Goal: Information Seeking & Learning: Learn about a topic

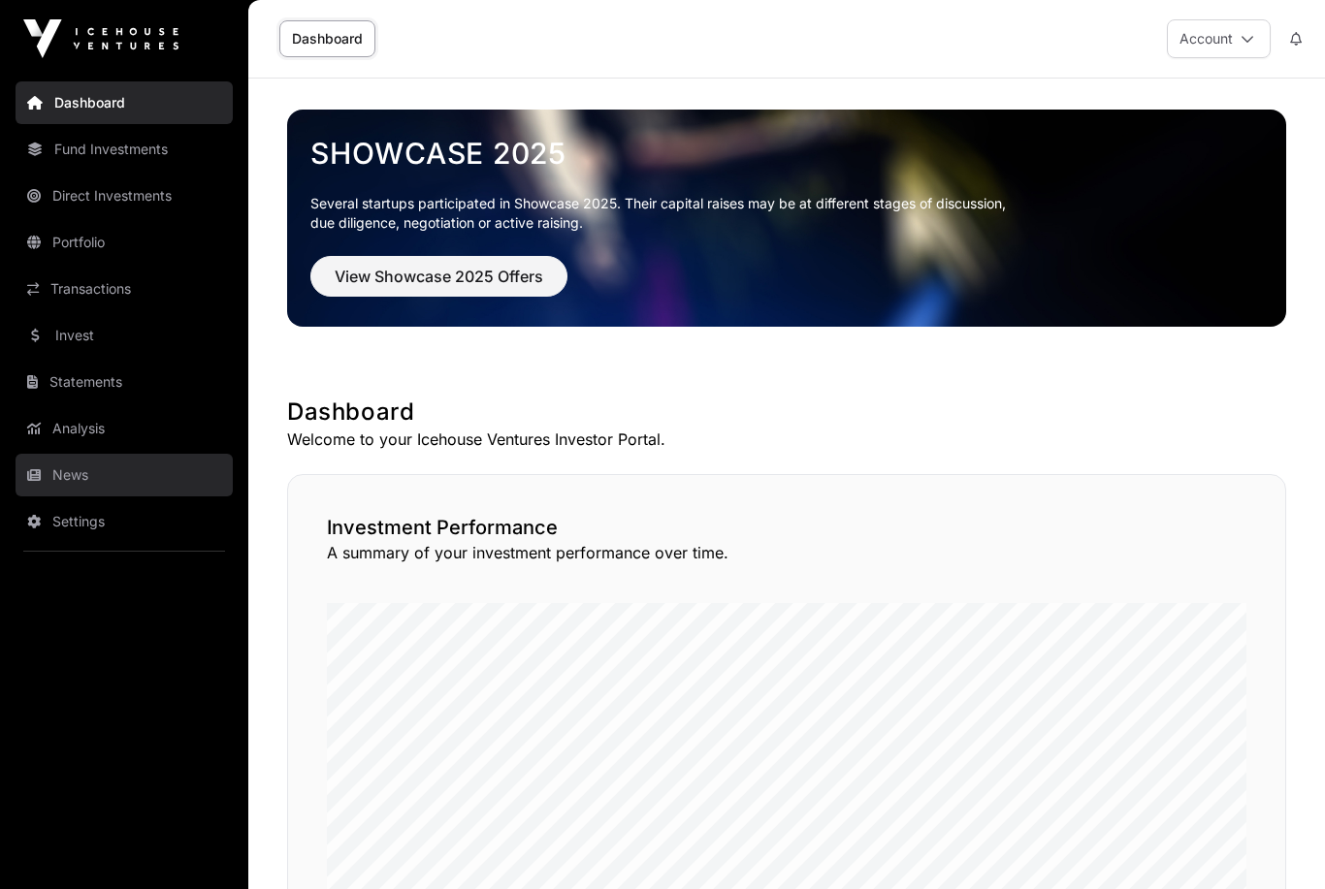
click at [61, 475] on link "News" at bounding box center [124, 475] width 217 height 43
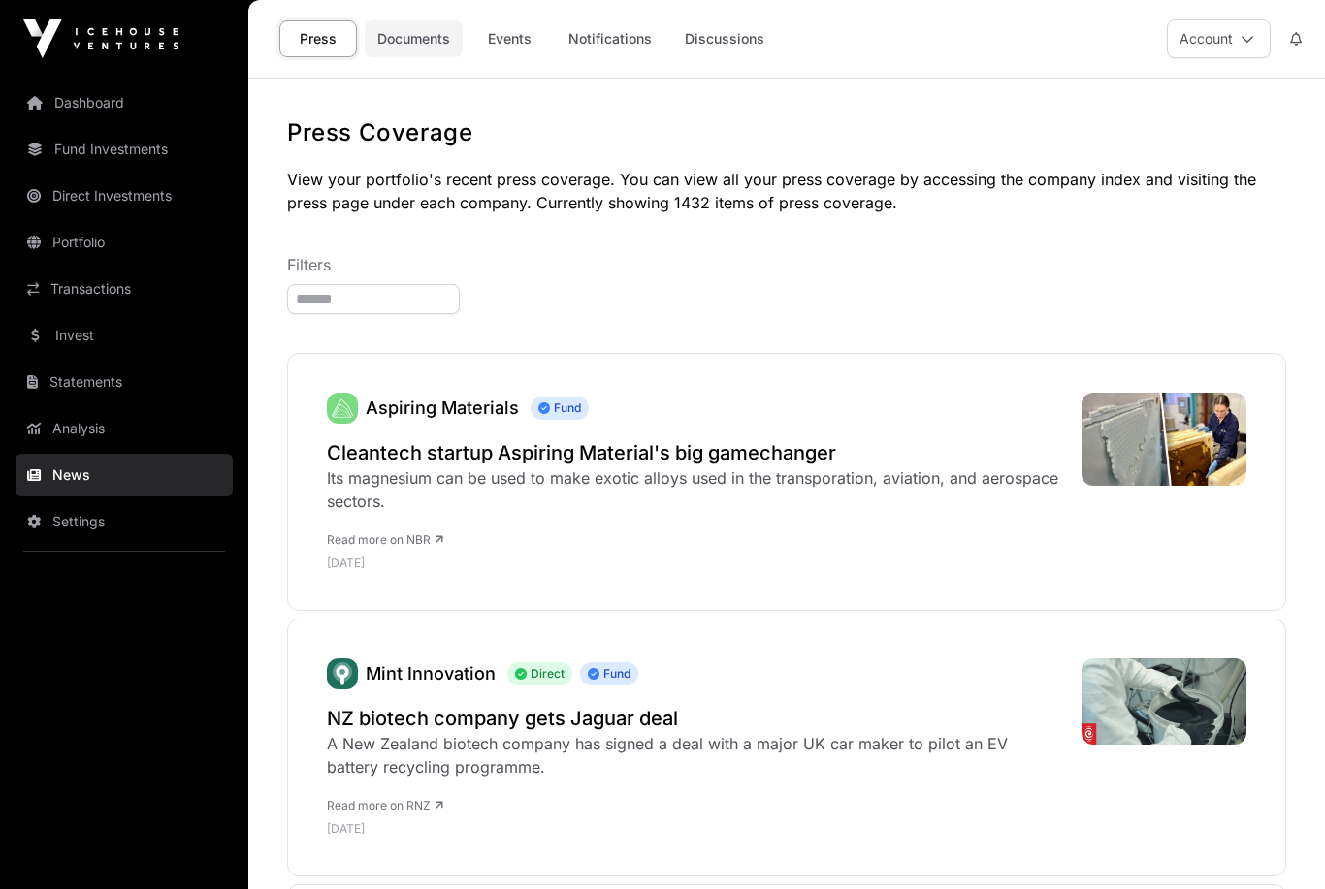
click at [431, 39] on link "Documents" at bounding box center [414, 38] width 98 height 37
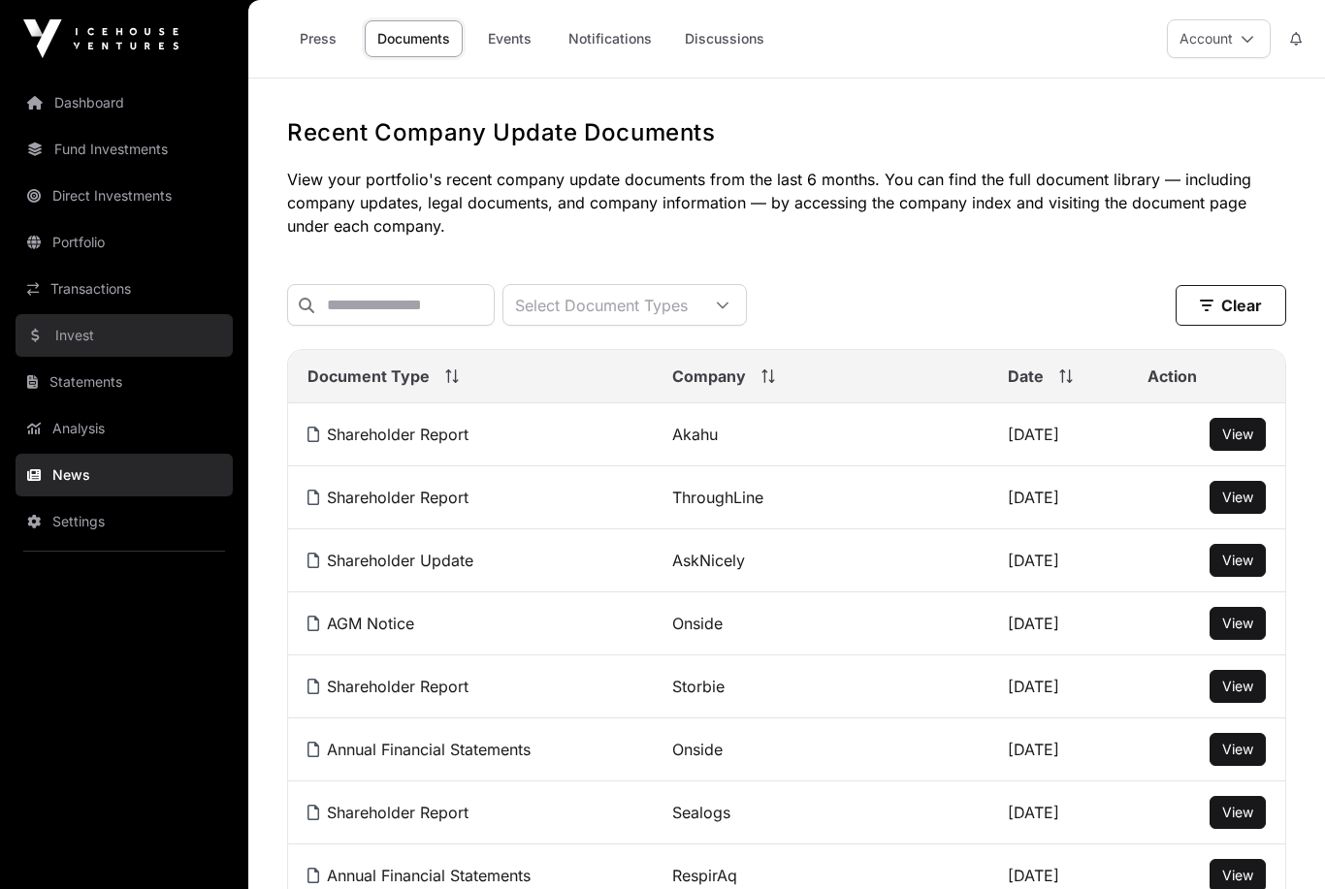
click at [67, 340] on link "Invest" at bounding box center [124, 335] width 217 height 43
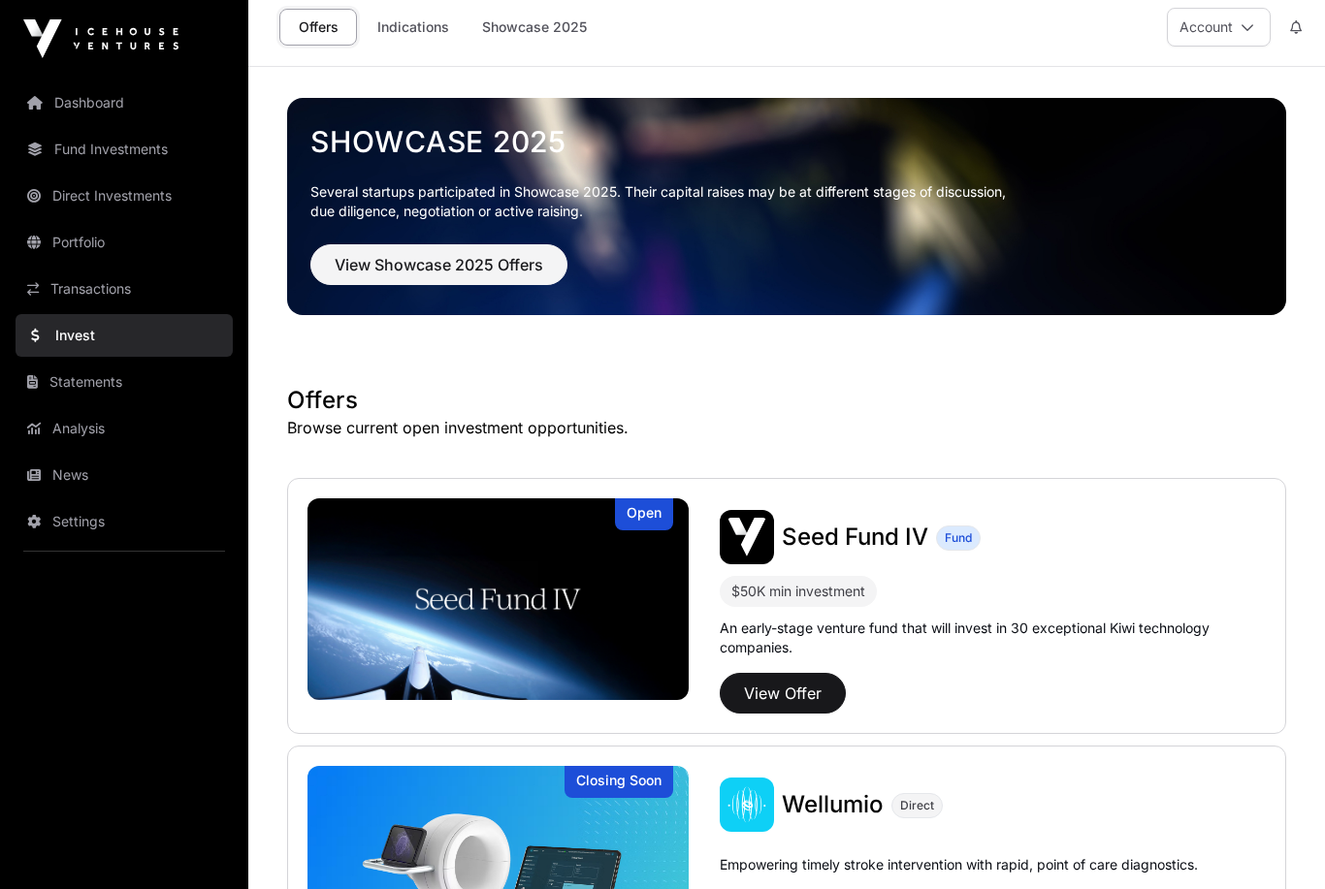
scroll to position [211, 0]
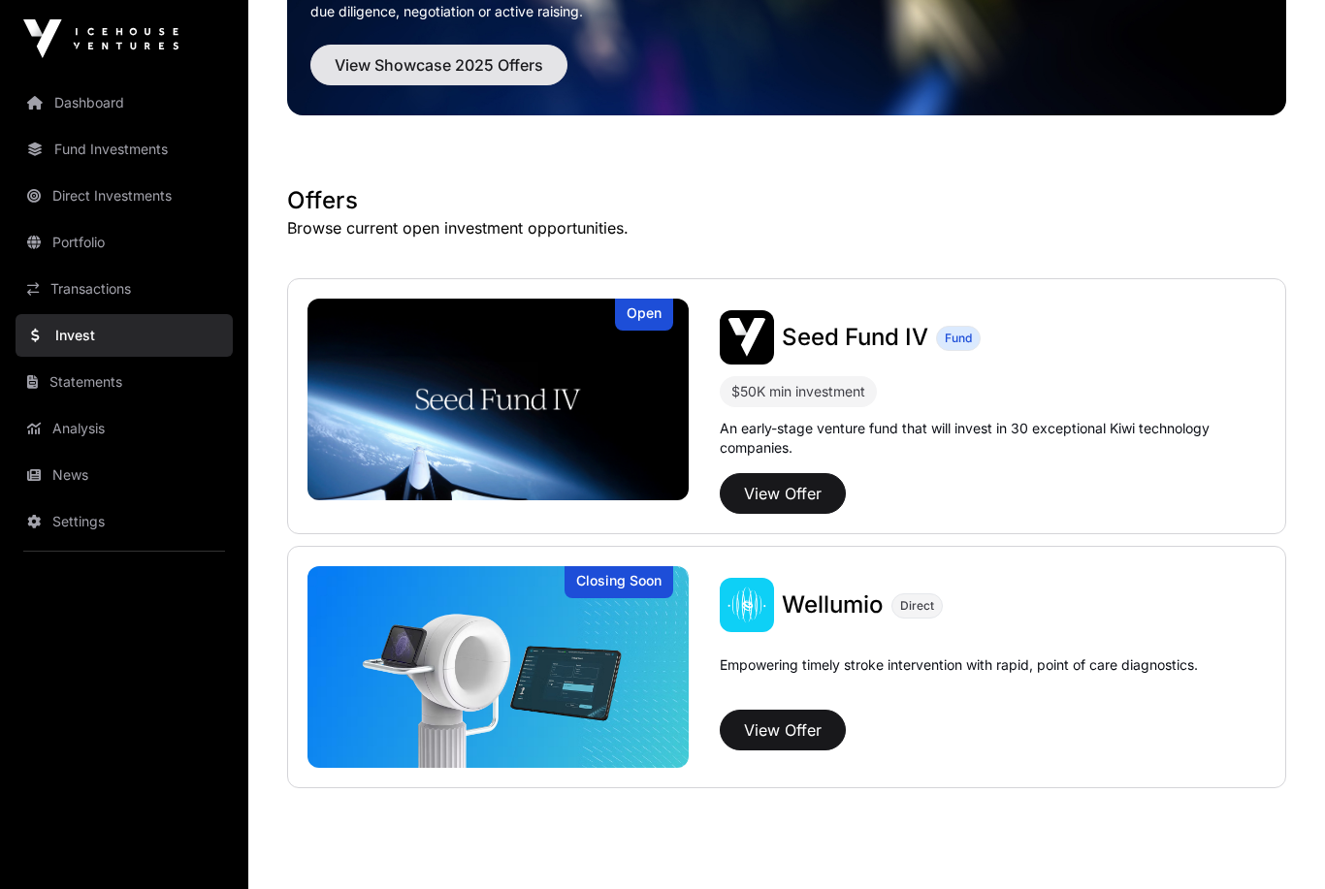
click at [417, 56] on span "View Showcase 2025 Offers" at bounding box center [439, 64] width 209 height 23
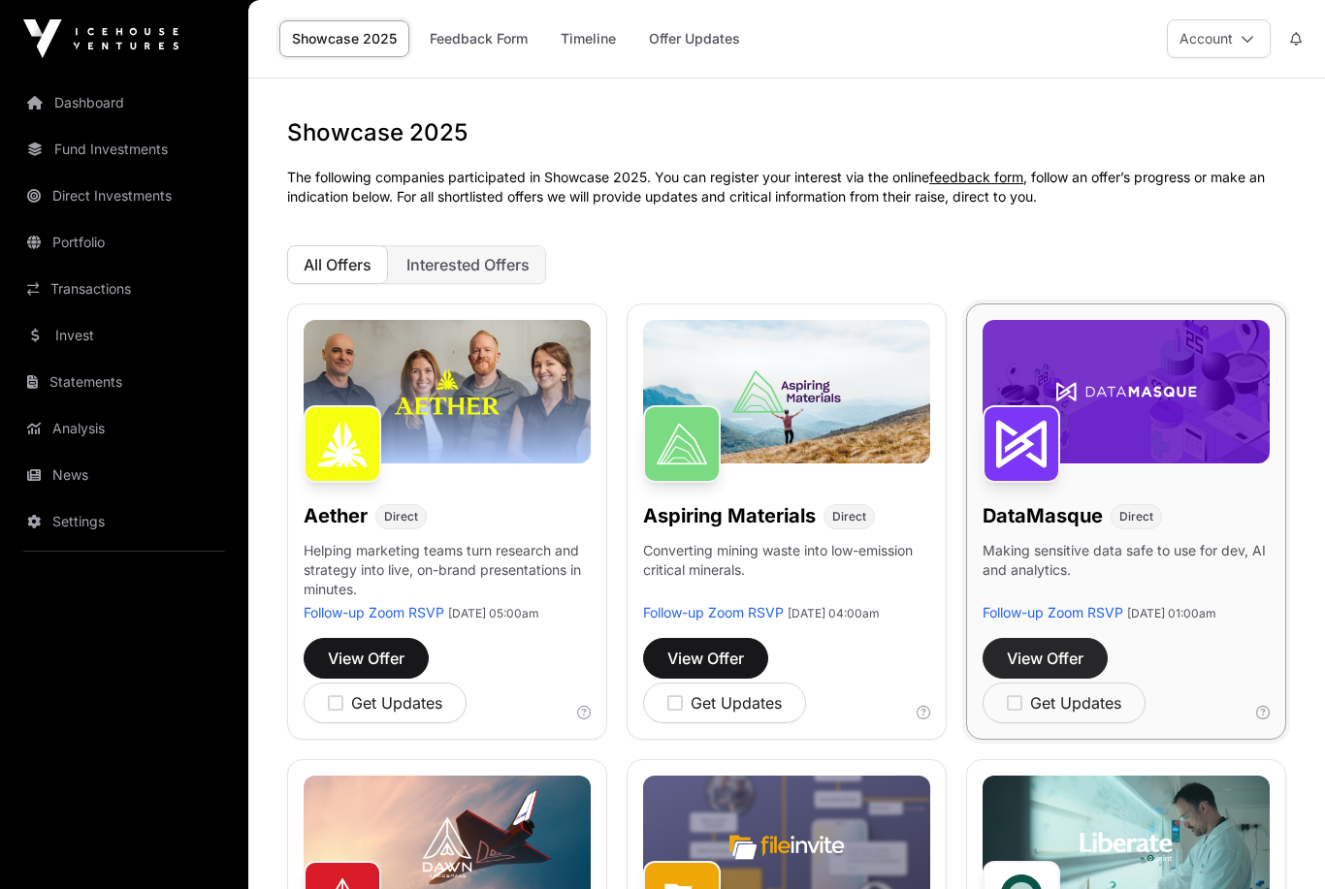
click at [1045, 663] on button "View Offer" at bounding box center [1044, 658] width 125 height 41
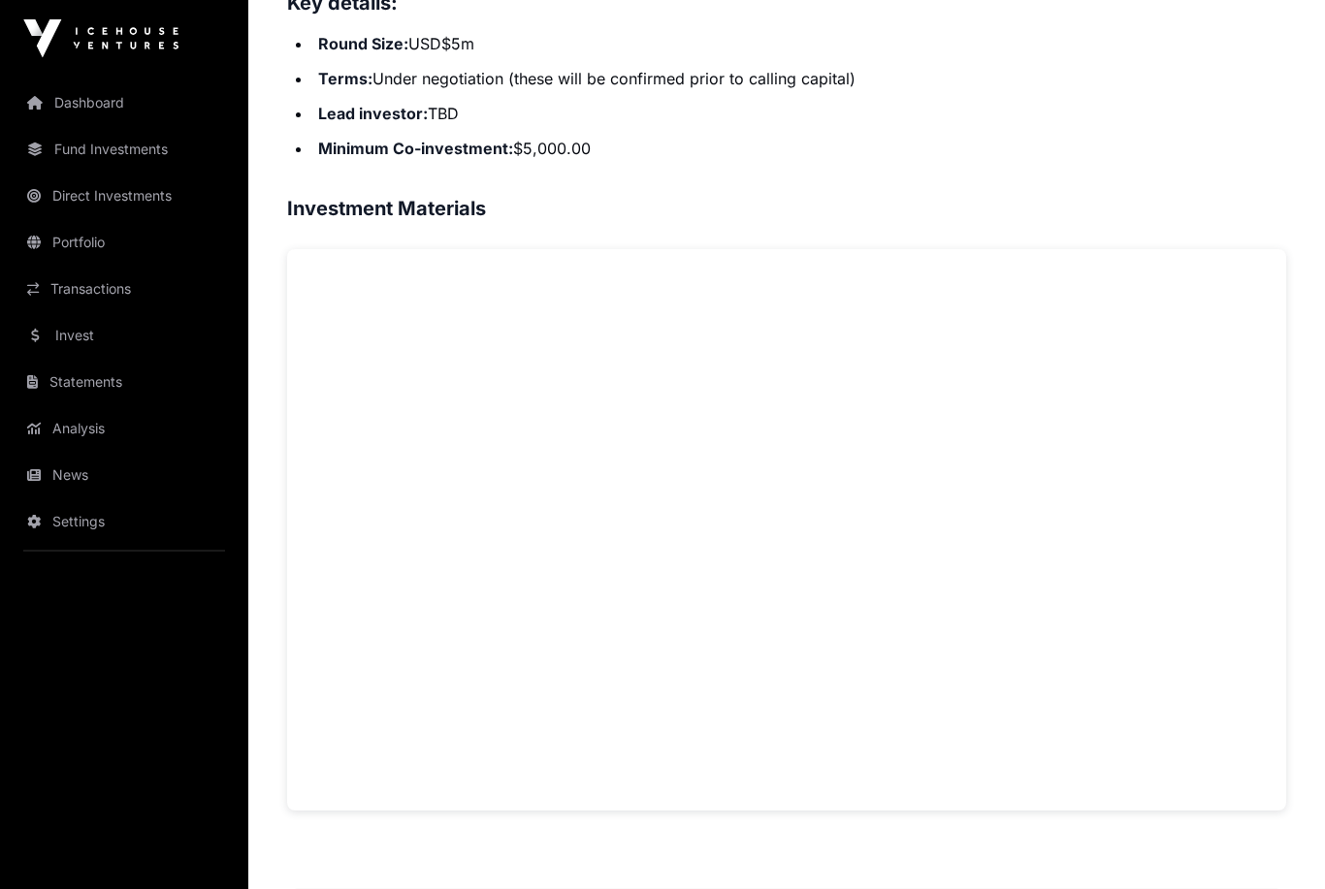
scroll to position [1181, 0]
click at [405, 820] on div "Overview: Enterprises are no longer experimenting with AI and large language mo…" at bounding box center [786, 707] width 999 height 2098
click at [378, 839] on div "Overview: Enterprises are no longer experimenting with AI and large language mo…" at bounding box center [786, 707] width 999 height 2098
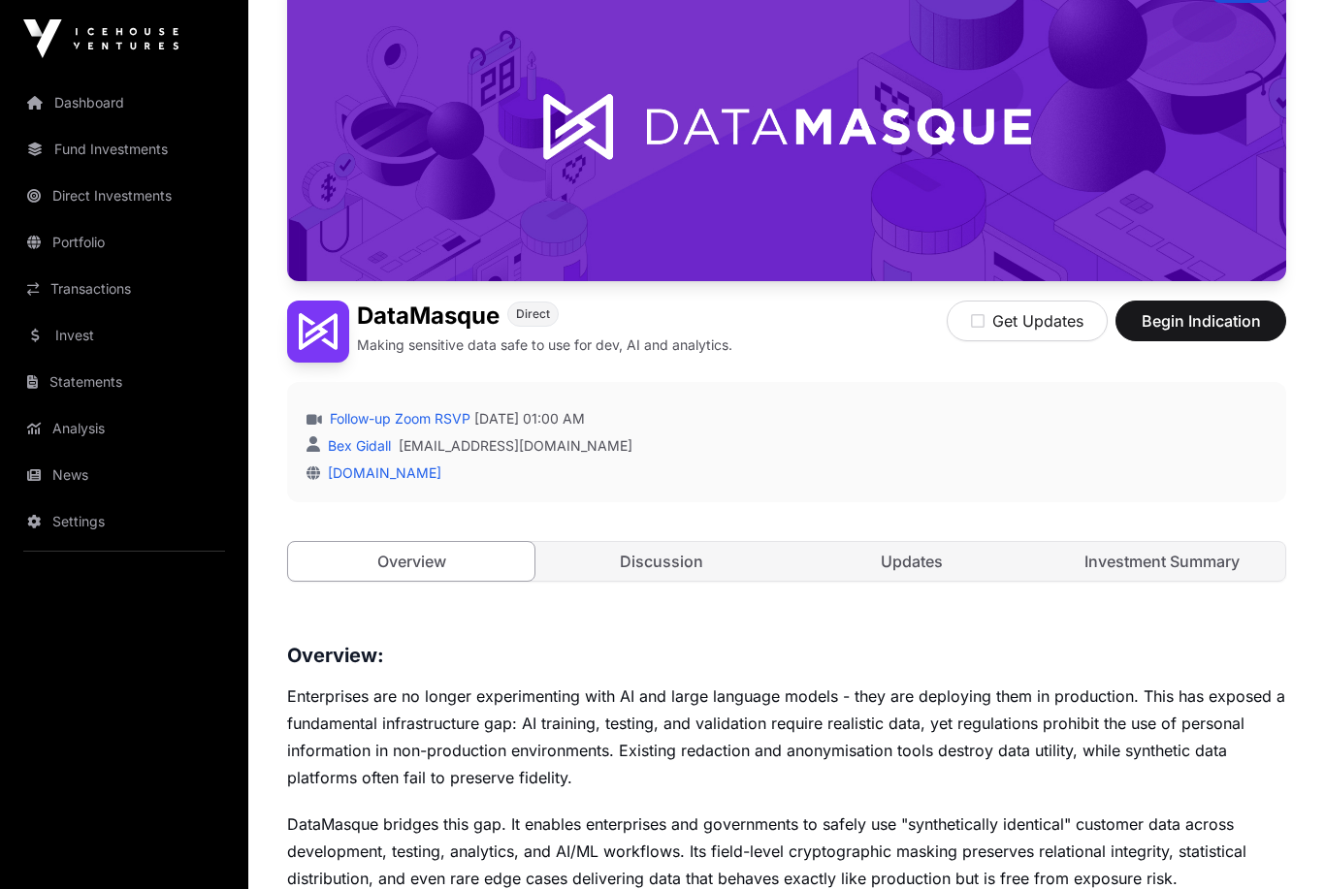
scroll to position [195, 0]
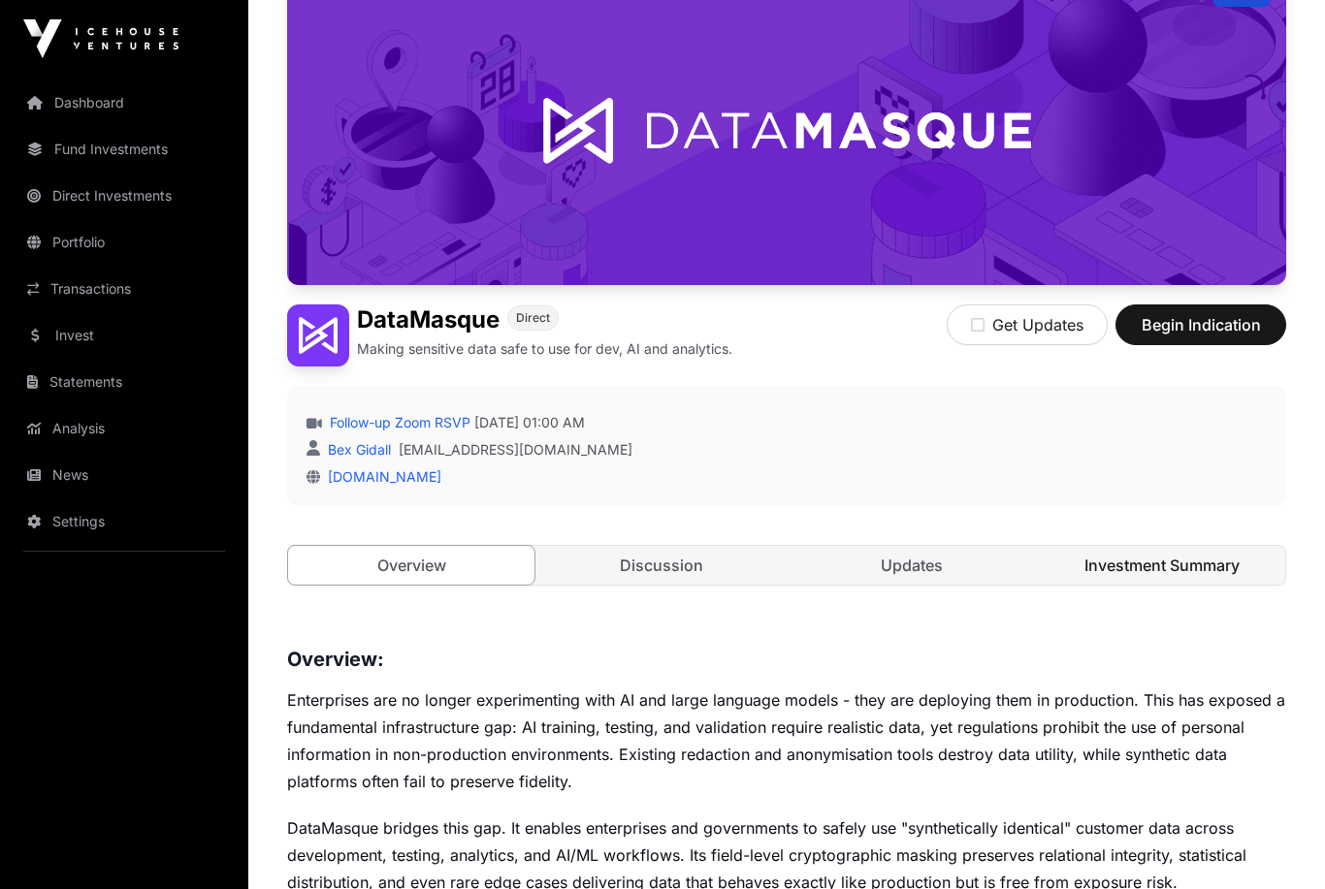
click at [1177, 567] on link "Investment Summary" at bounding box center [1162, 565] width 246 height 39
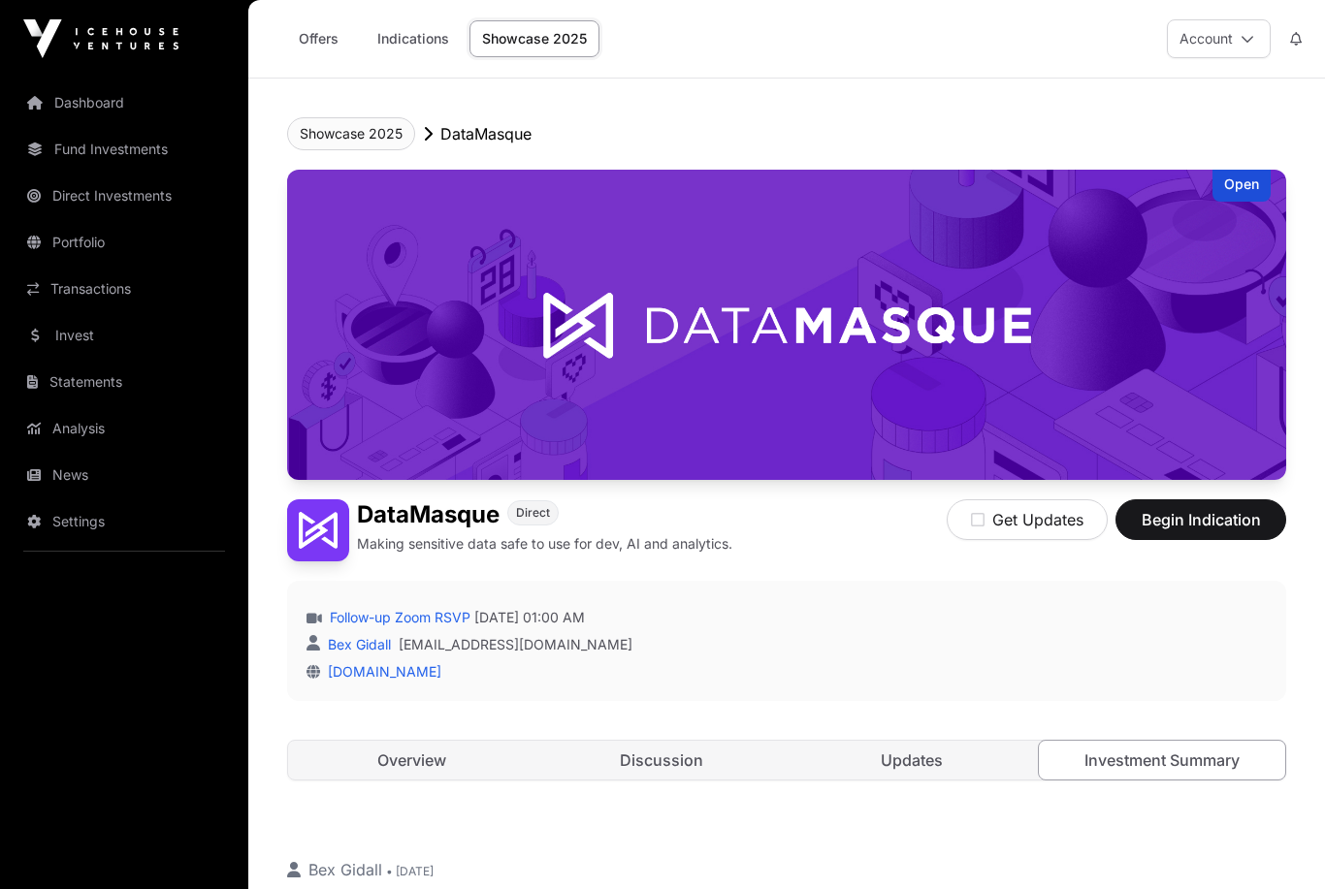
click at [363, 133] on button "Showcase 2025" at bounding box center [351, 133] width 128 height 33
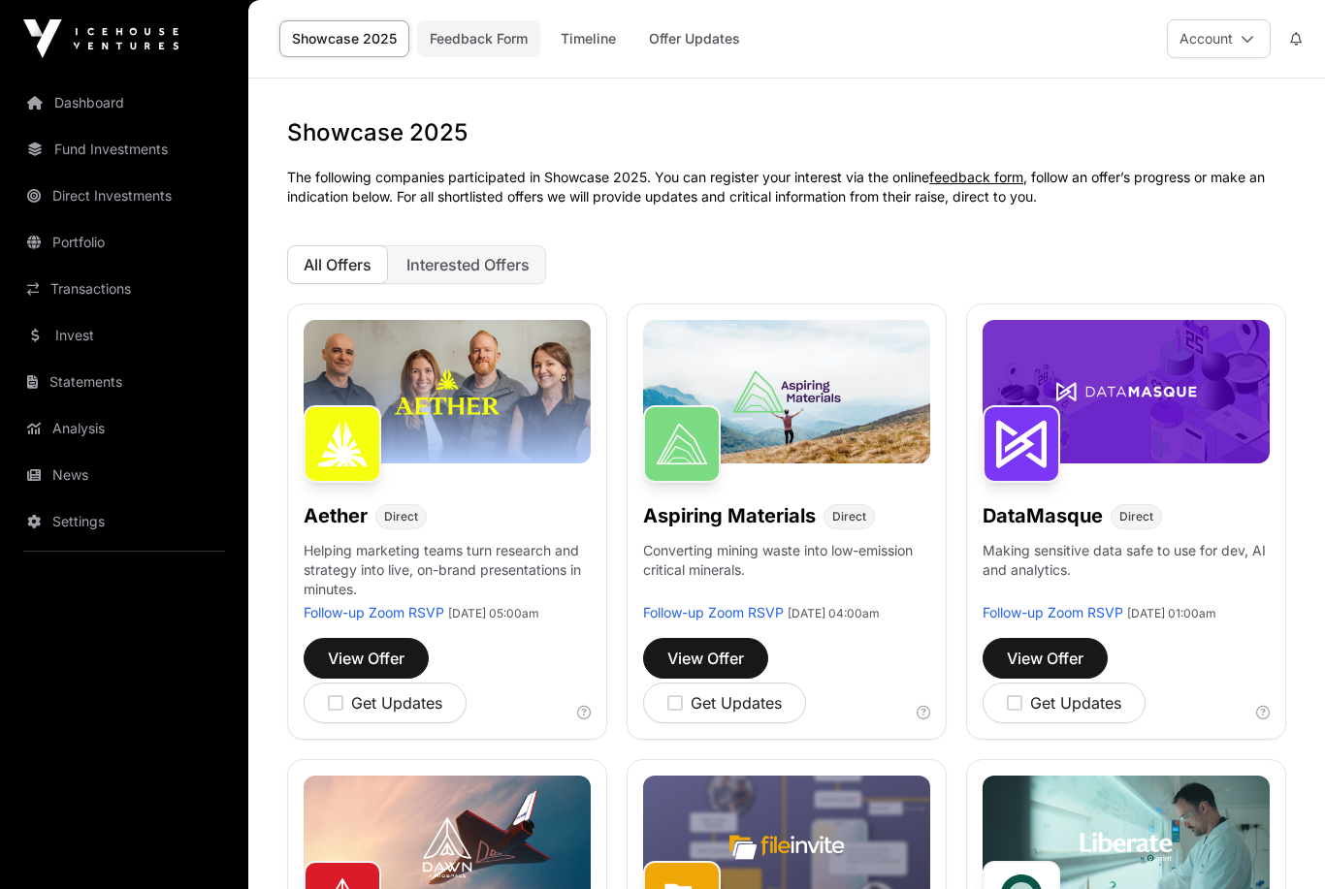
click at [450, 30] on link "Feedback Form" at bounding box center [478, 38] width 123 height 37
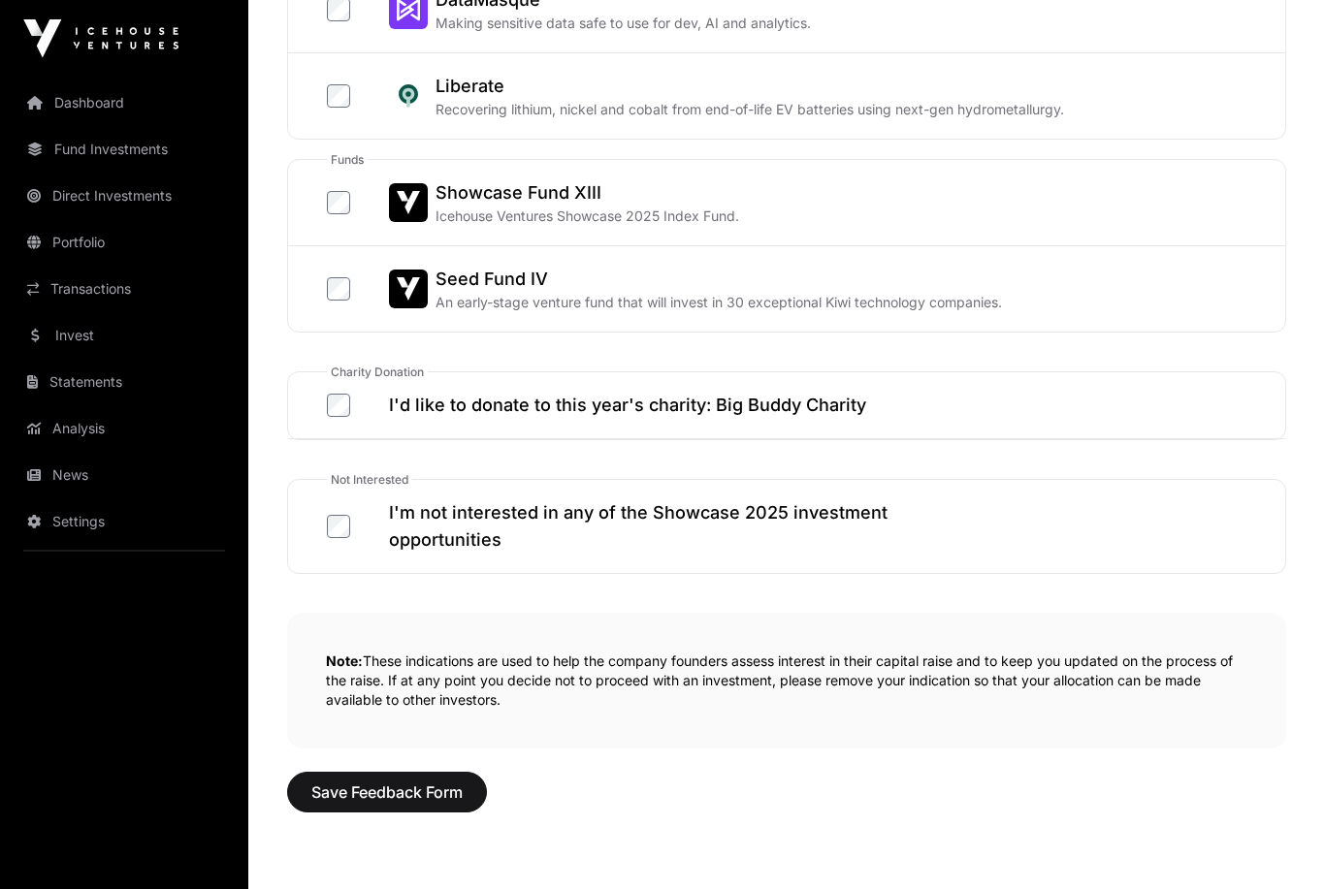
scroll to position [977, 0]
click at [389, 785] on span "Save Feedback Form" at bounding box center [386, 792] width 151 height 23
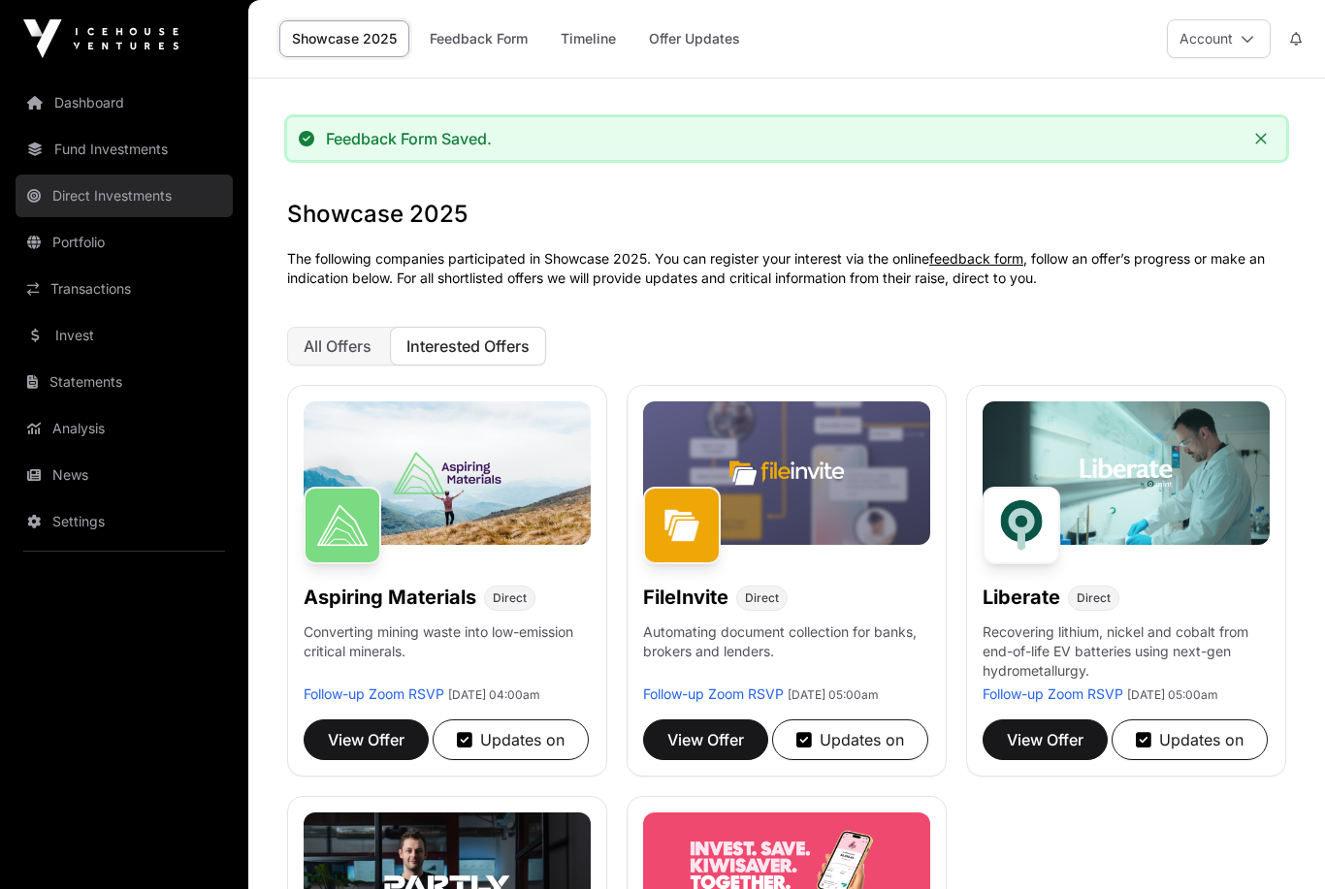
click at [70, 193] on link "Direct Investments" at bounding box center [124, 196] width 217 height 43
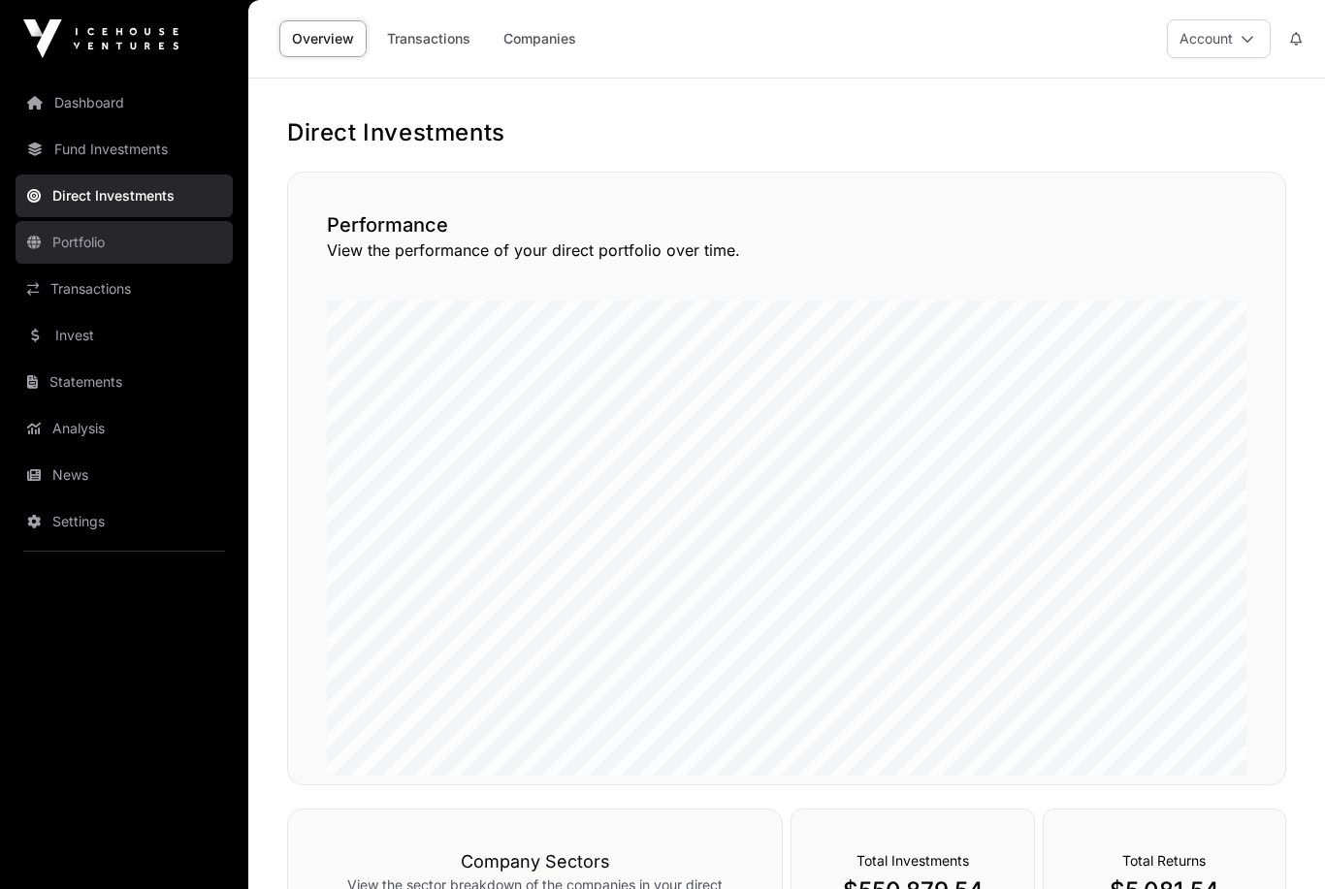
click at [68, 240] on link "Portfolio" at bounding box center [124, 242] width 217 height 43
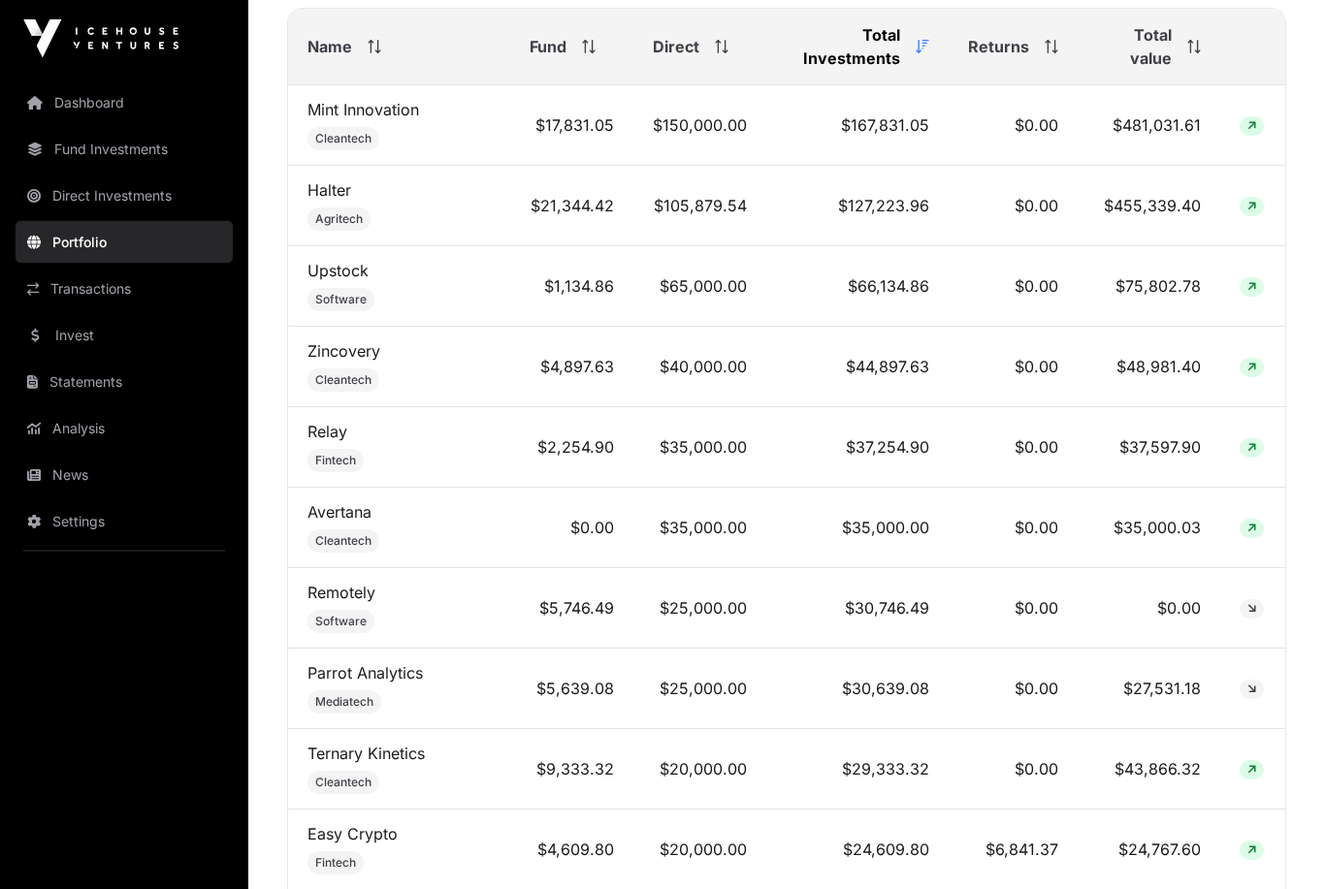
scroll to position [892, 0]
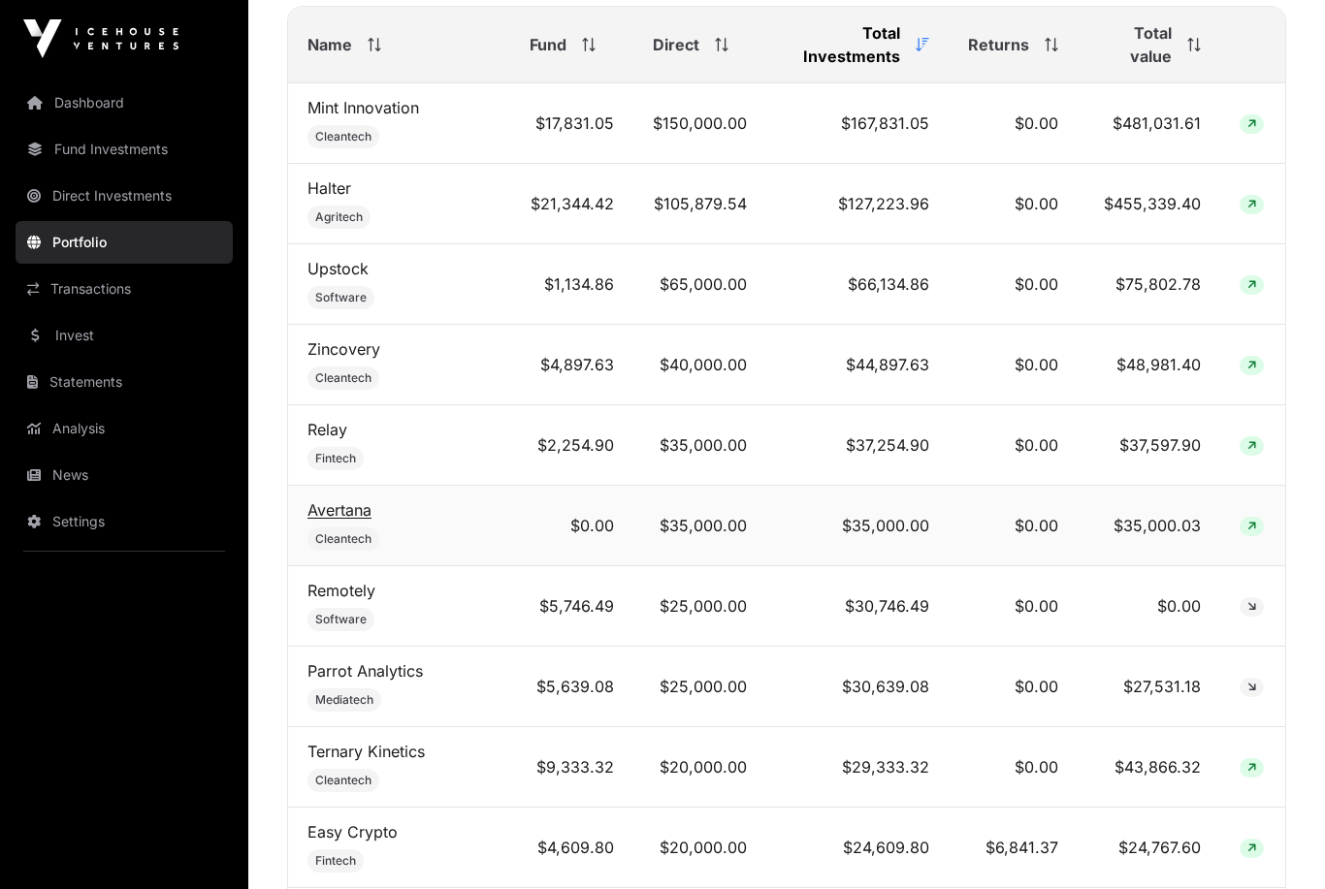
click at [335, 520] on link "Avertana" at bounding box center [339, 509] width 64 height 19
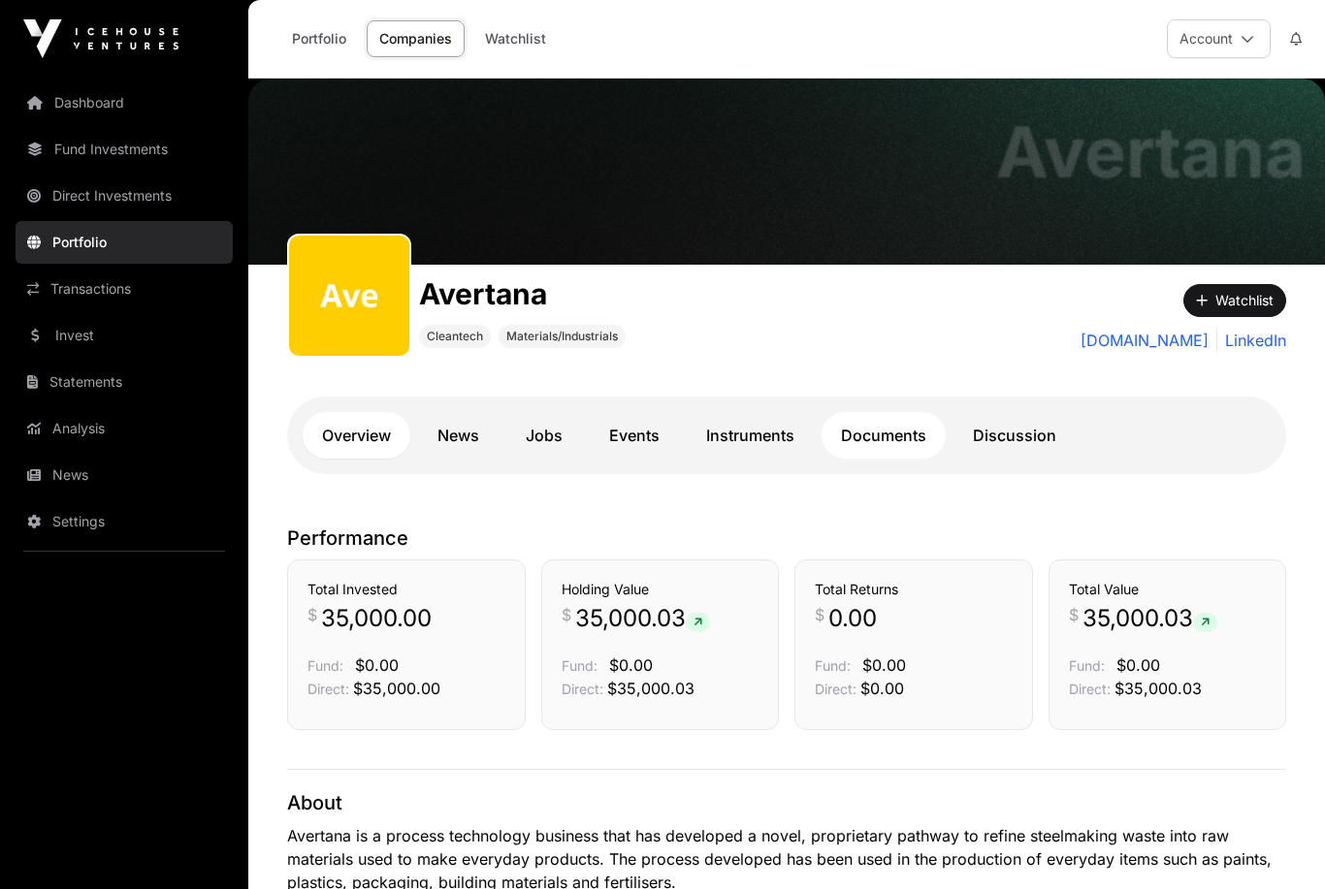
click at [884, 442] on link "Documents" at bounding box center [883, 435] width 124 height 47
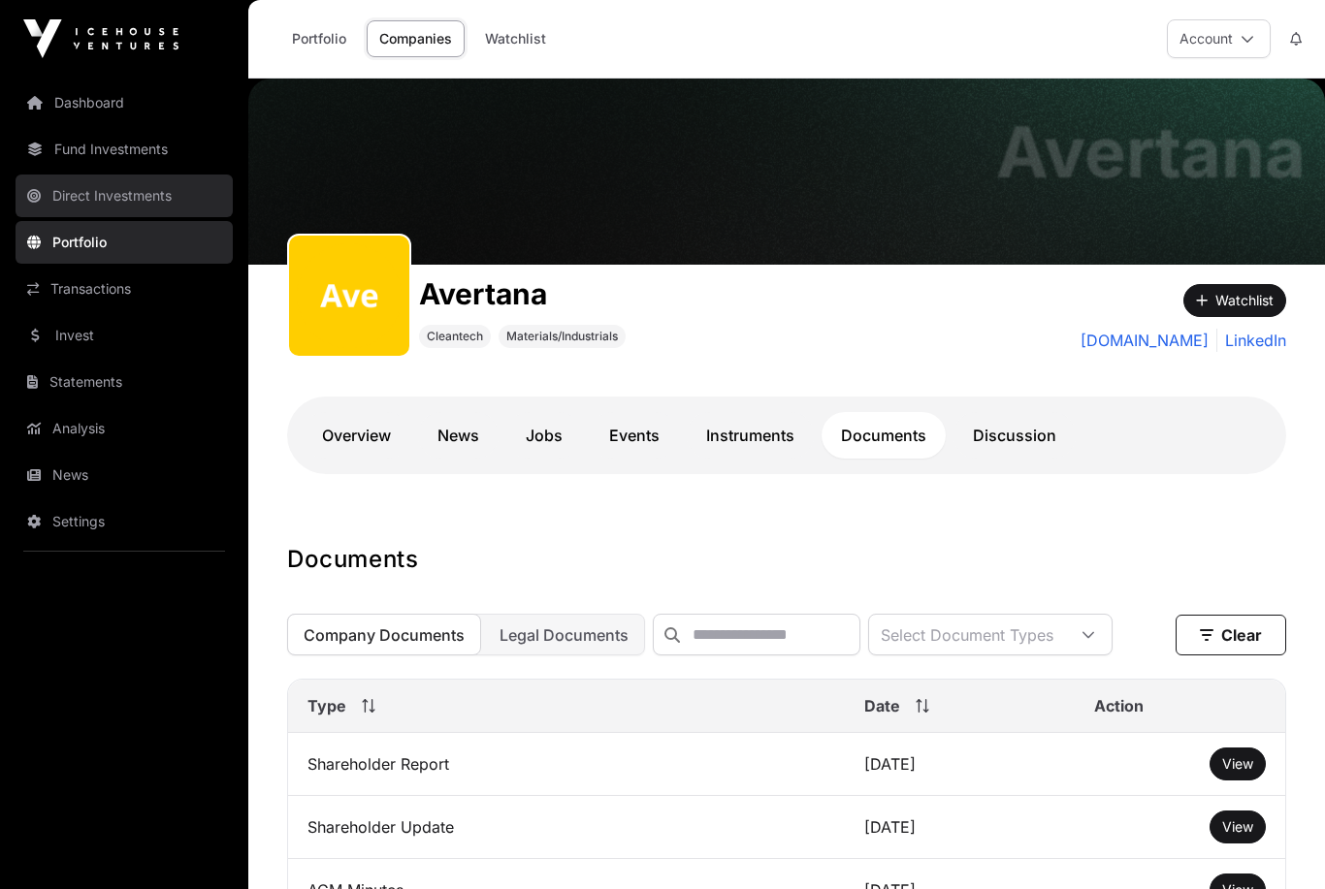
click at [85, 193] on link "Direct Investments" at bounding box center [124, 196] width 217 height 43
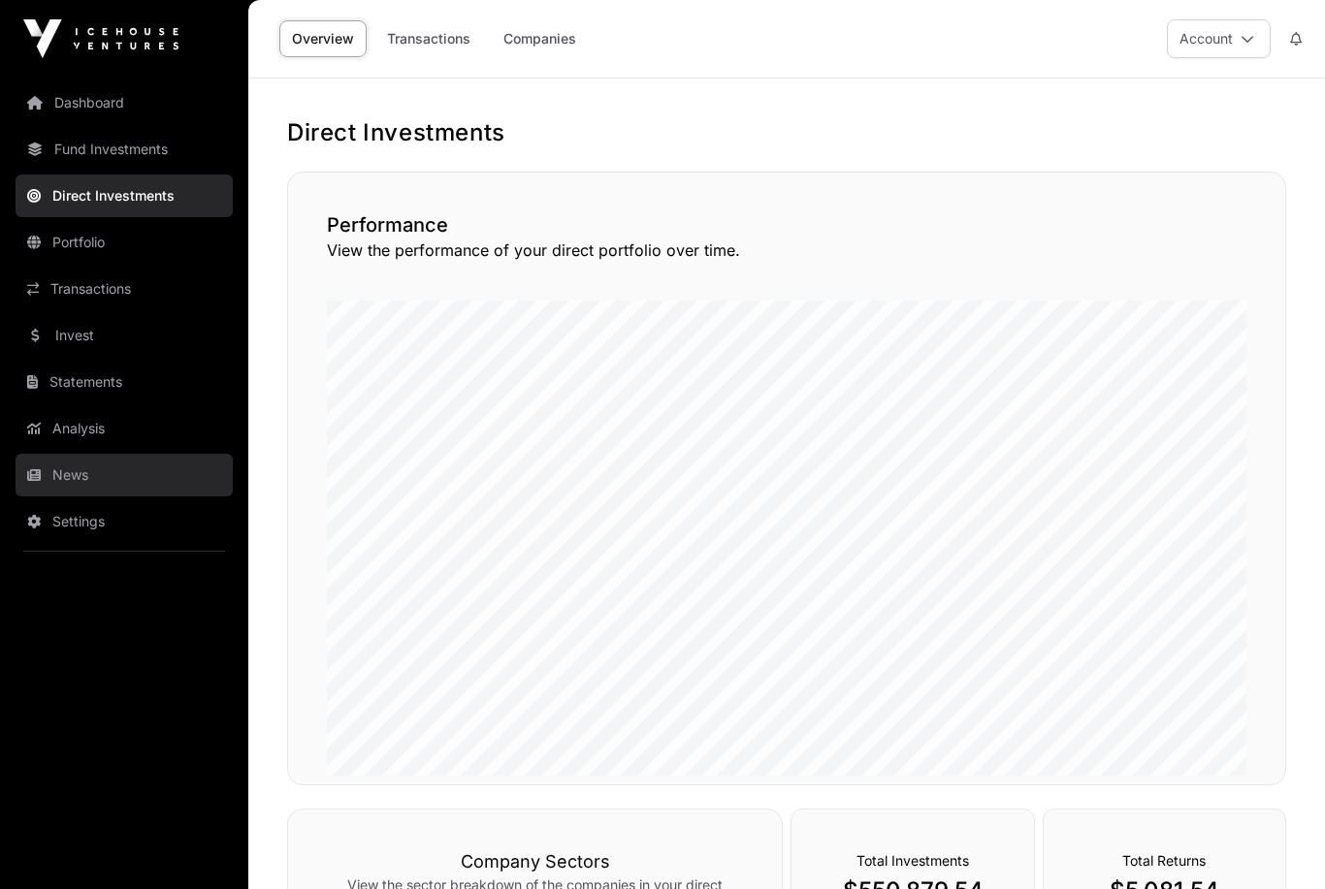
click at [51, 472] on link "News" at bounding box center [124, 475] width 217 height 43
